Goal: Information Seeking & Learning: Learn about a topic

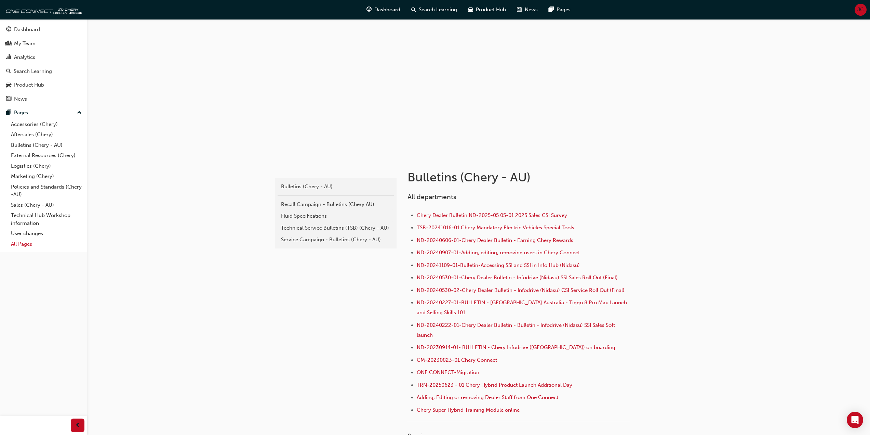
click at [24, 245] on link "All Pages" at bounding box center [46, 244] width 76 height 11
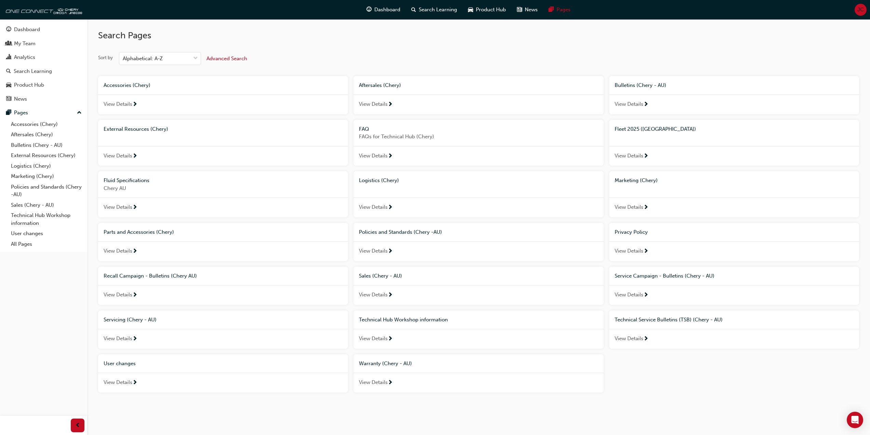
click at [628, 130] on span "Fleet 2025 ([GEOGRAPHIC_DATA])" at bounding box center [655, 129] width 81 height 6
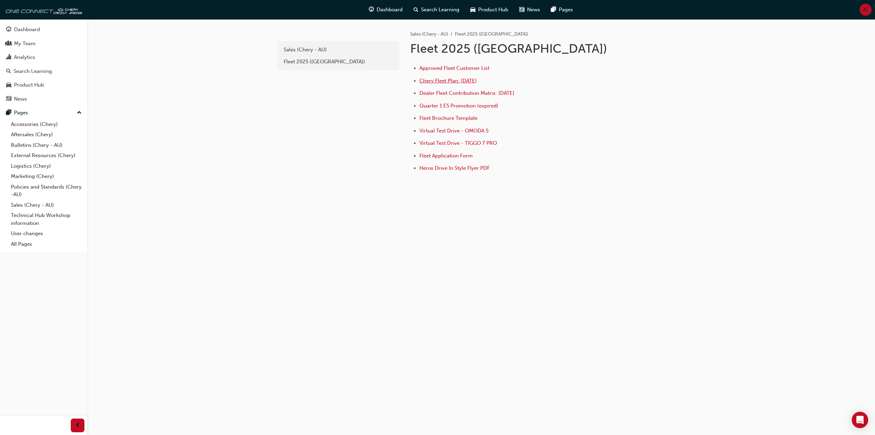
click at [466, 82] on span "Chery Fleet Plan: [DATE]" at bounding box center [448, 81] width 57 height 6
click at [476, 91] on span "Dealer Fleet Contribution Matrix: [DATE]" at bounding box center [467, 93] width 95 height 6
